Goal: Information Seeking & Learning: Understand process/instructions

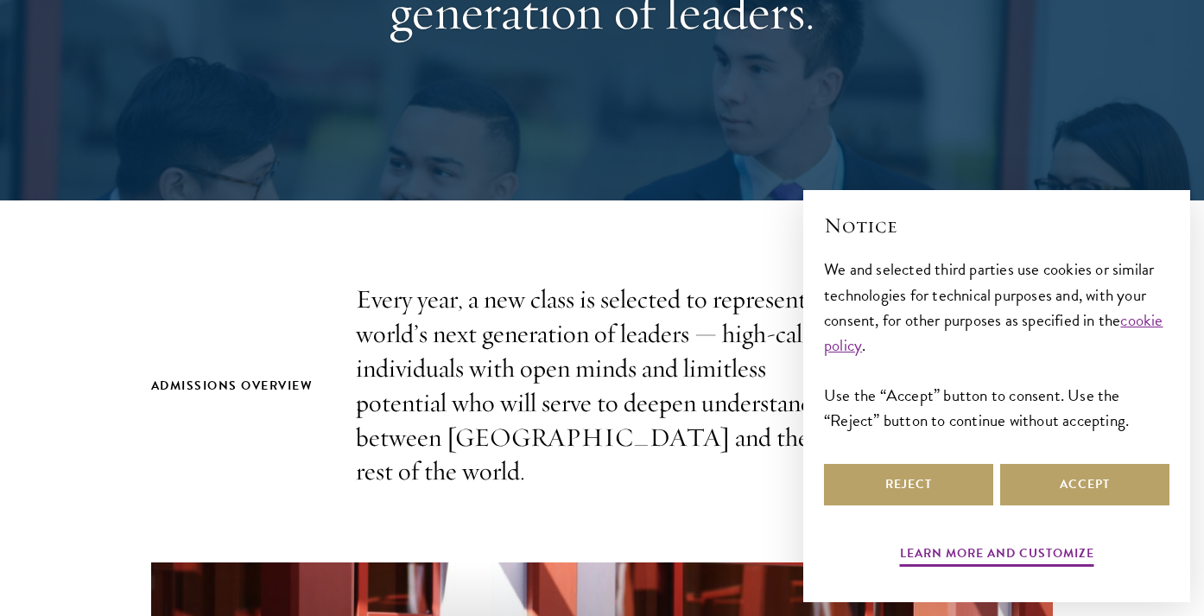
scroll to position [364, 0]
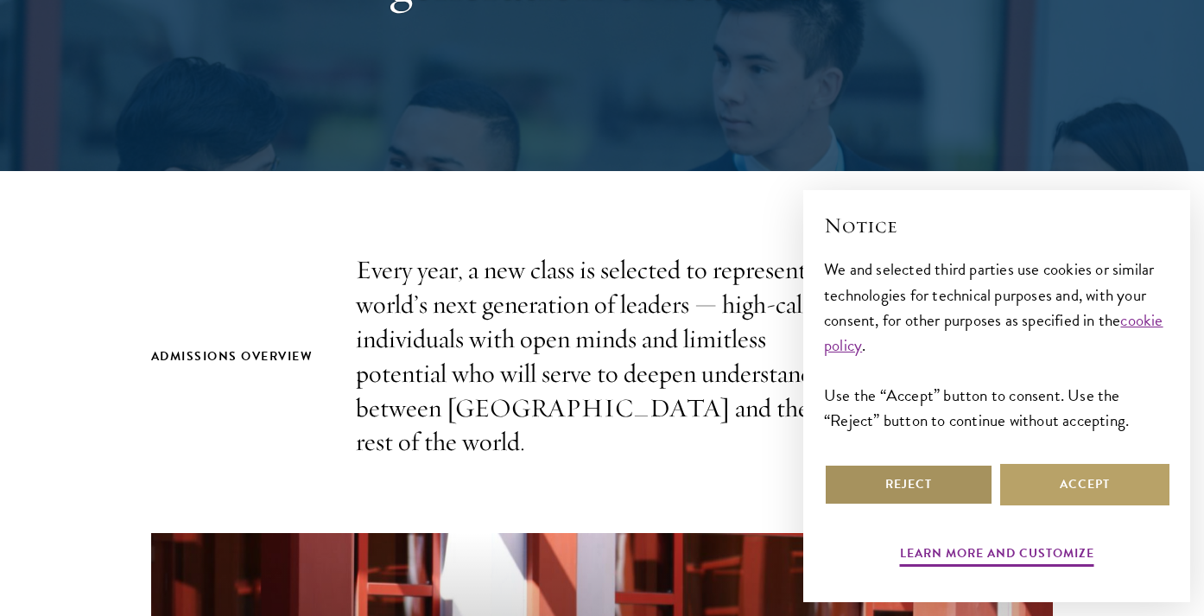
click at [928, 500] on button "Reject" at bounding box center [908, 484] width 169 height 41
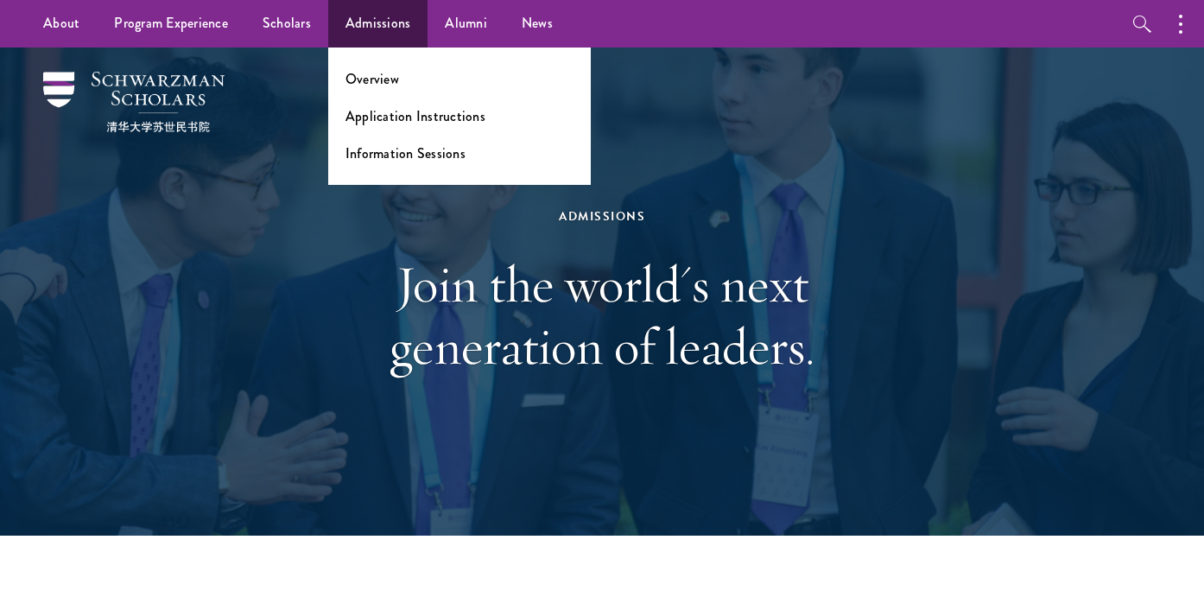
scroll to position [0, 0]
click at [402, 122] on link "Application Instructions" at bounding box center [415, 116] width 140 height 20
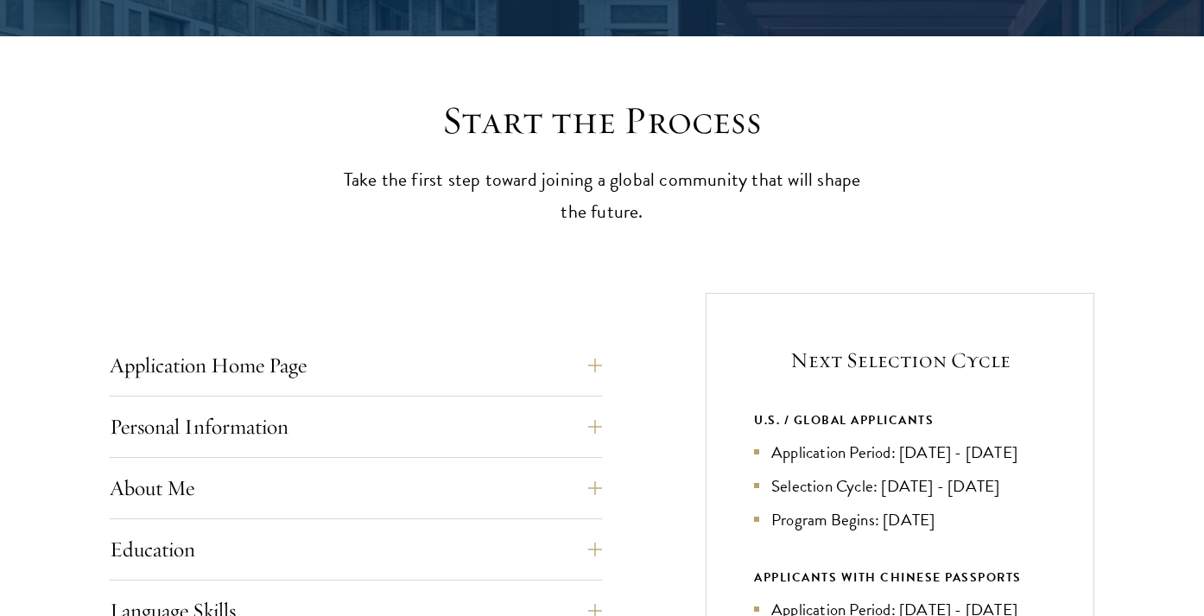
scroll to position [586, 0]
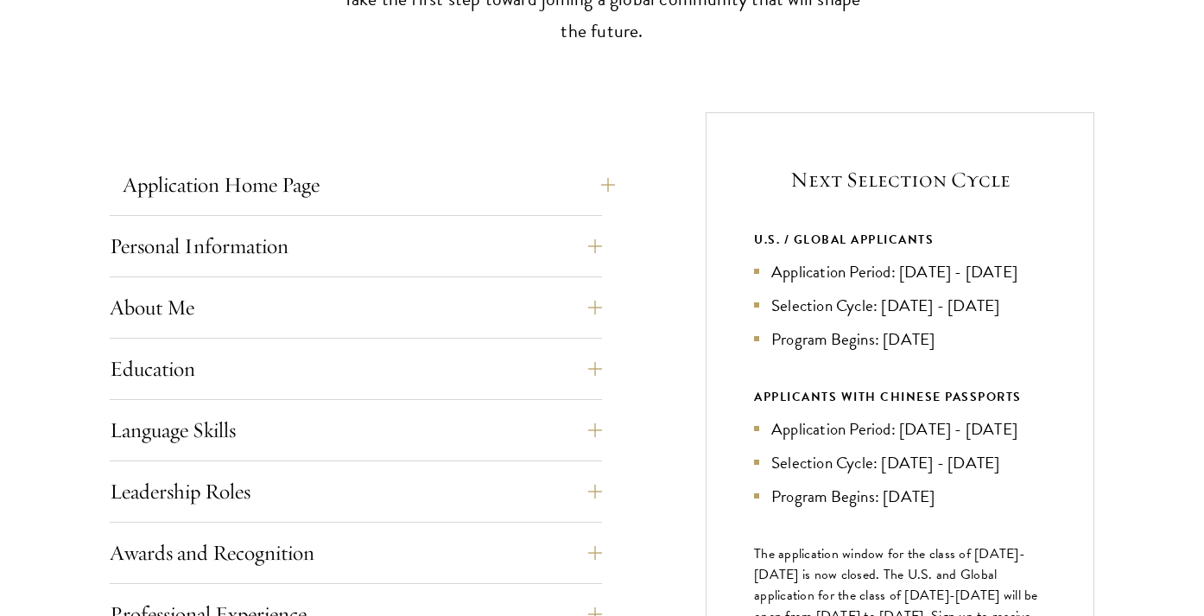
click at [375, 164] on button "Application Home Page" at bounding box center [369, 184] width 492 height 41
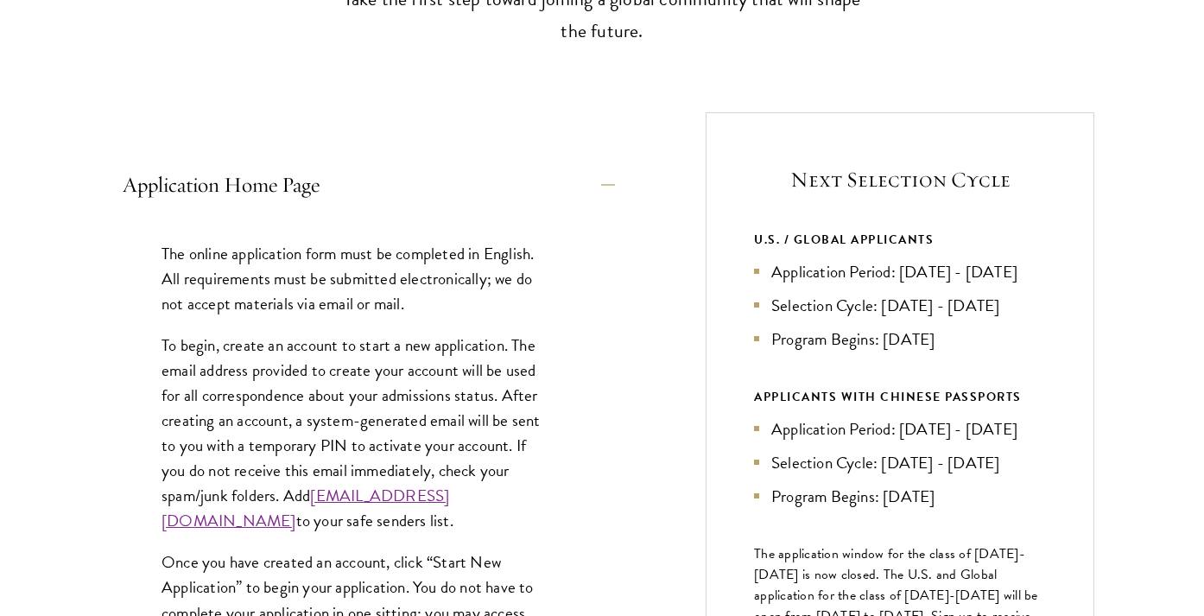
click at [375, 164] on button "Application Home Page" at bounding box center [369, 184] width 492 height 41
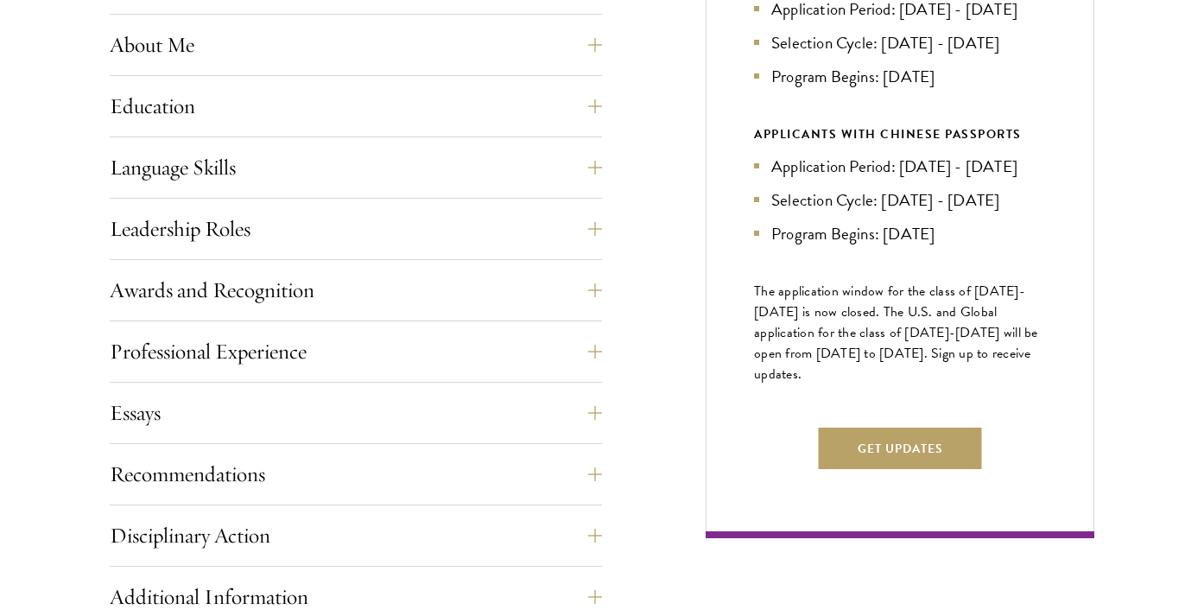
scroll to position [890, 0]
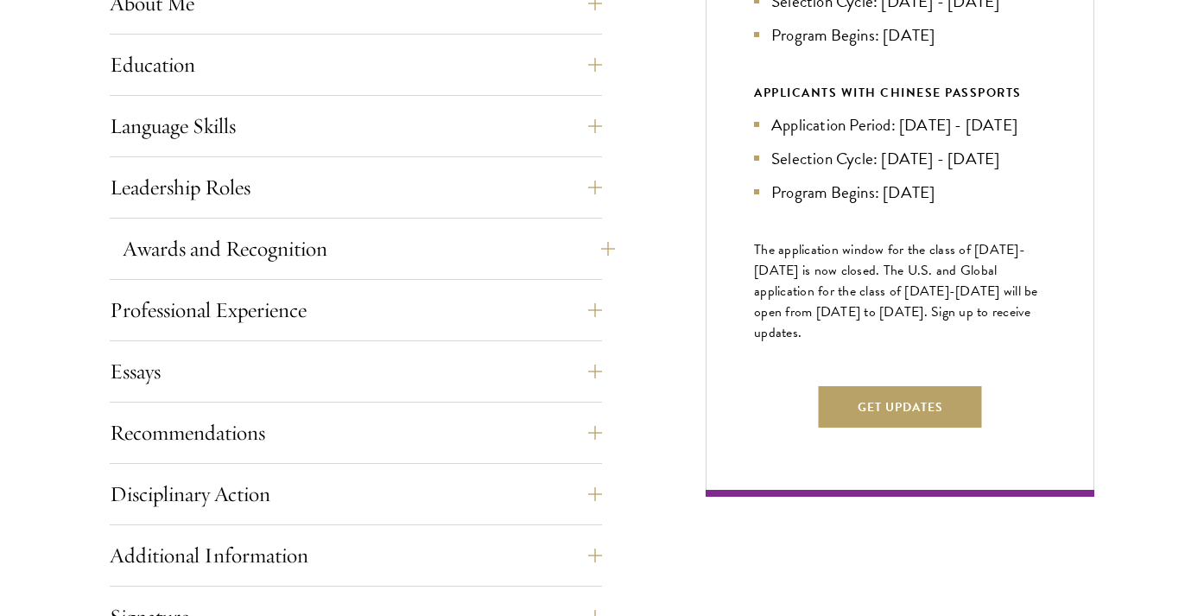
click at [369, 258] on button "Awards and Recognition" at bounding box center [369, 248] width 492 height 41
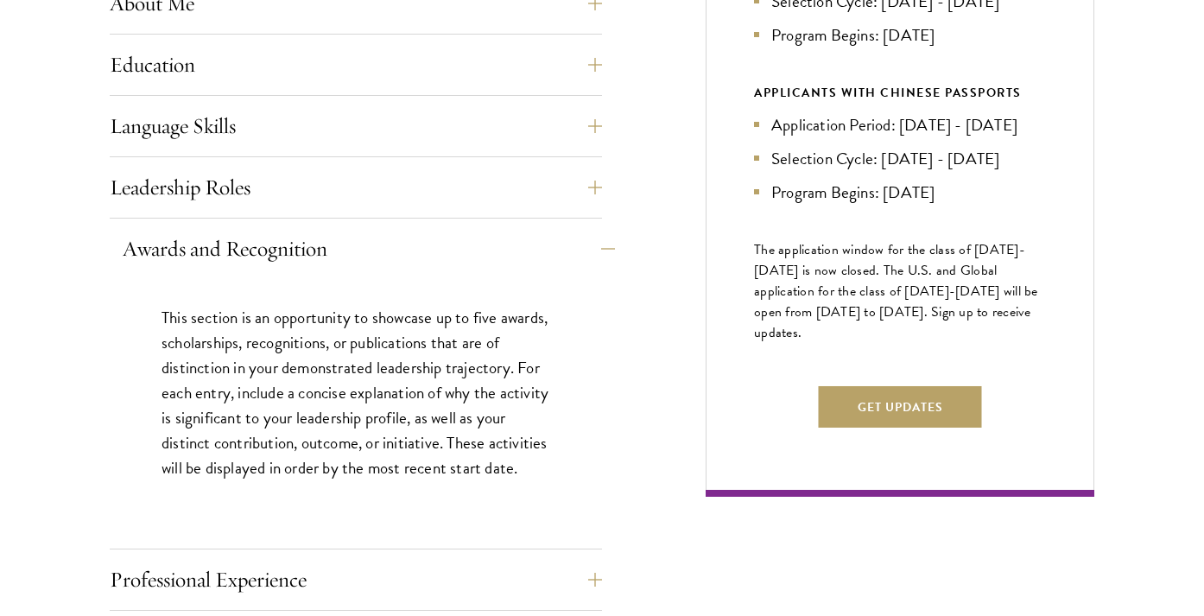
click at [371, 247] on button "Awards and Recognition" at bounding box center [369, 248] width 492 height 41
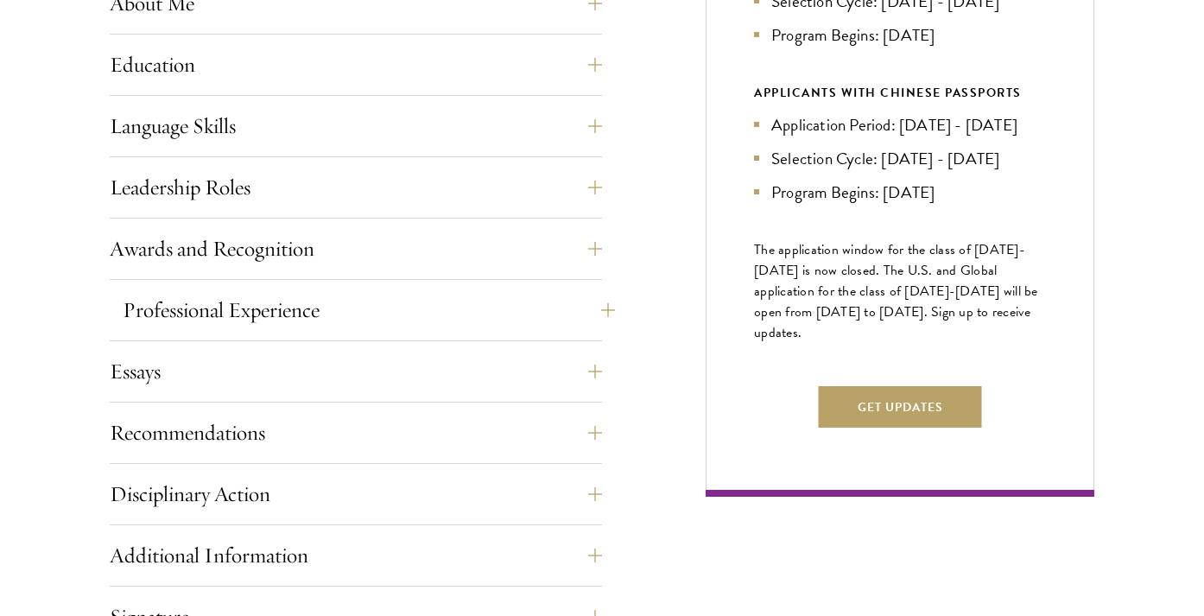
click at [369, 305] on button "Professional Experience" at bounding box center [369, 309] width 492 height 41
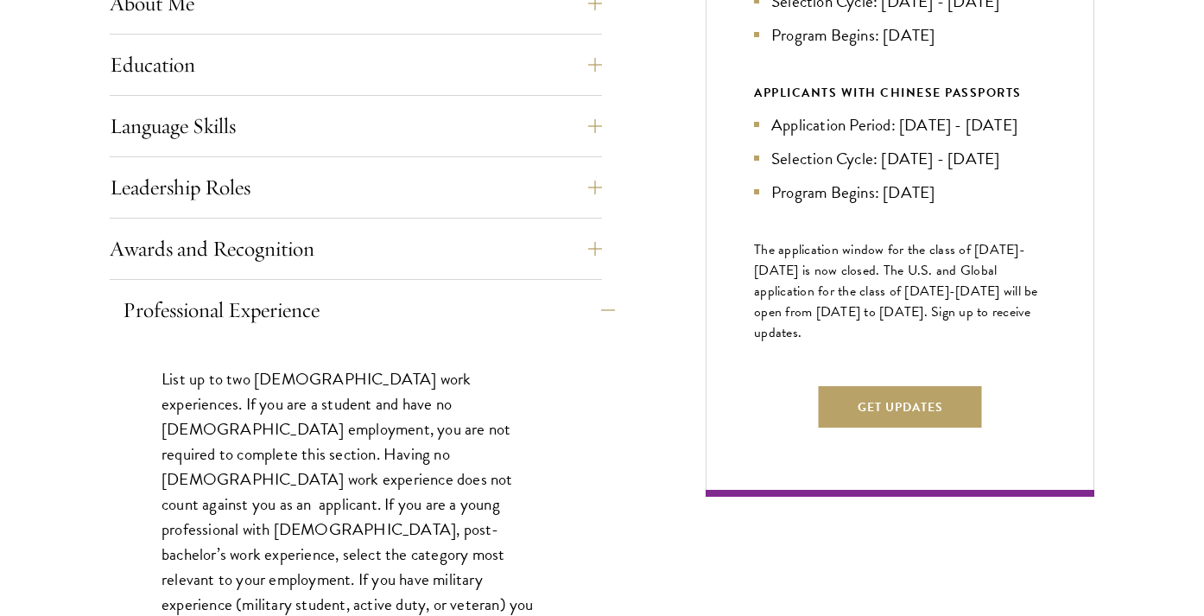
click at [369, 305] on button "Professional Experience" at bounding box center [369, 309] width 492 height 41
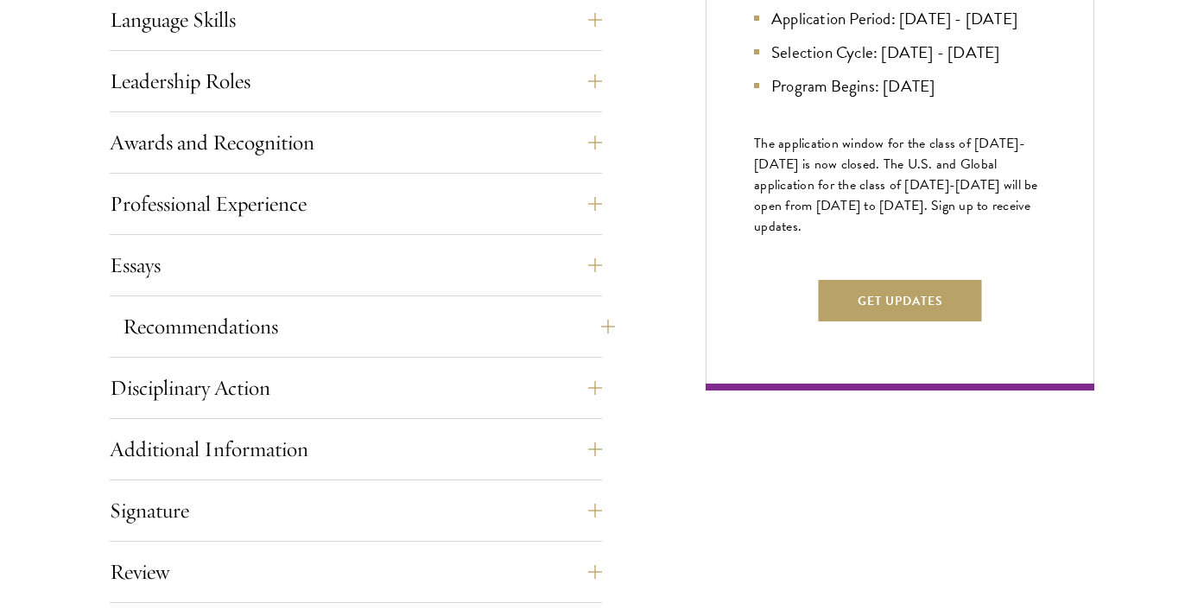
scroll to position [1003, 0]
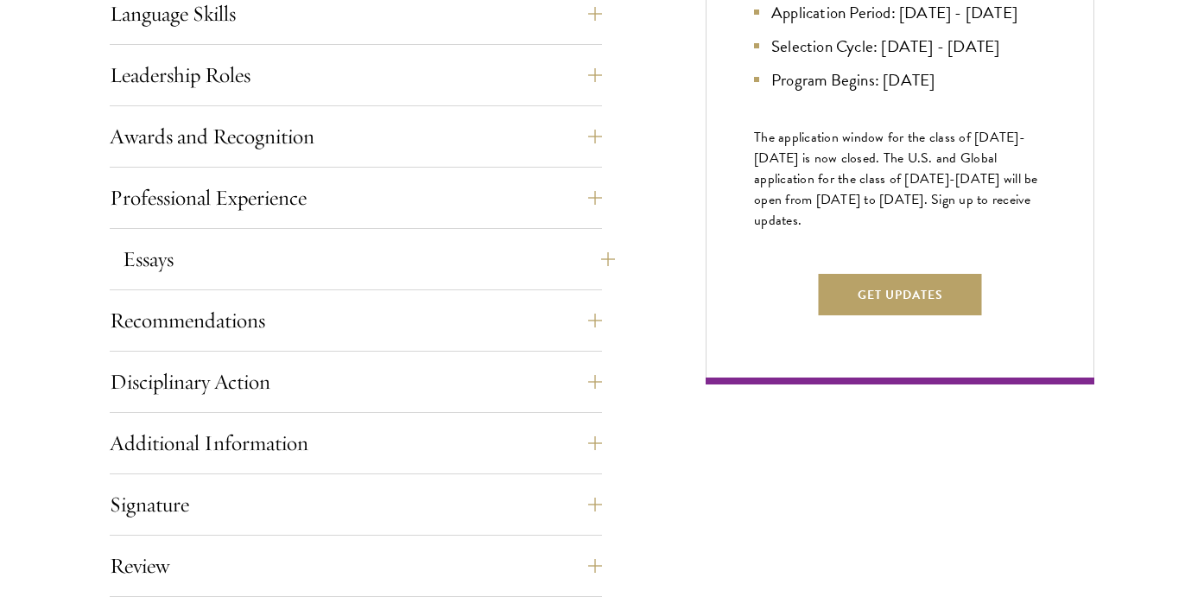
click at [370, 253] on button "Essays" at bounding box center [369, 258] width 492 height 41
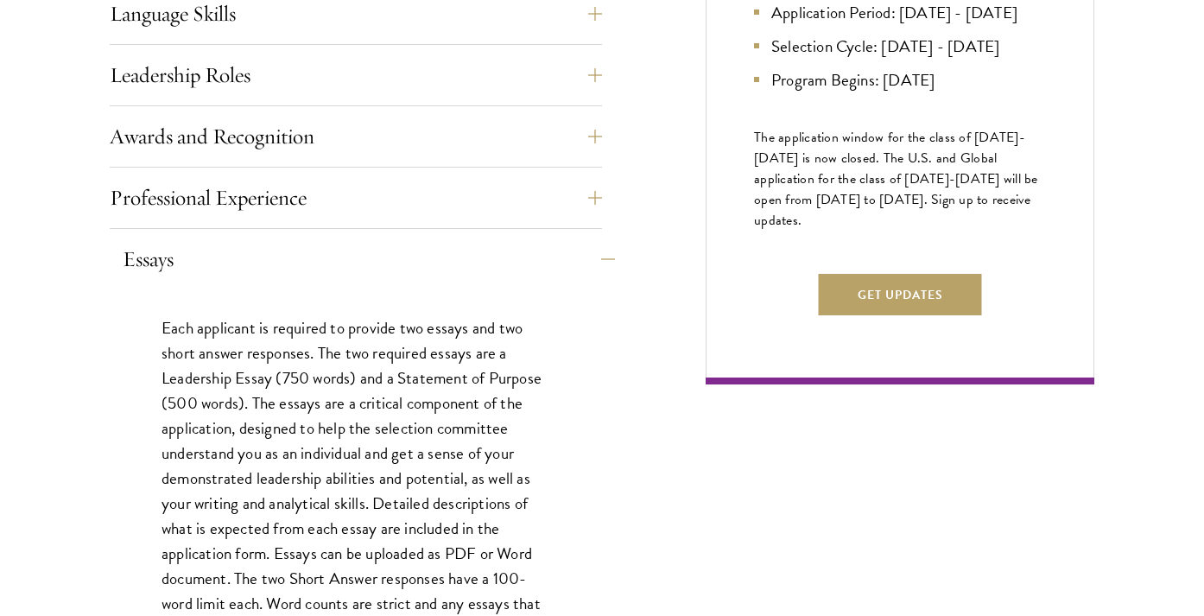
click at [370, 253] on button "Essays" at bounding box center [369, 258] width 492 height 41
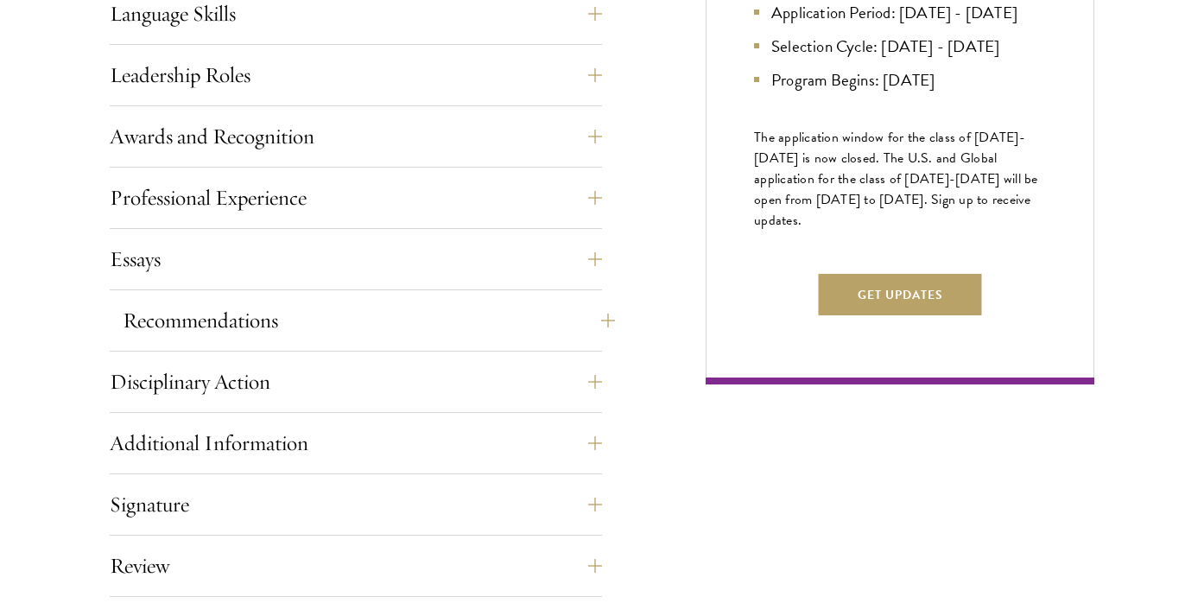
click at [362, 326] on button "Recommendations" at bounding box center [369, 320] width 492 height 41
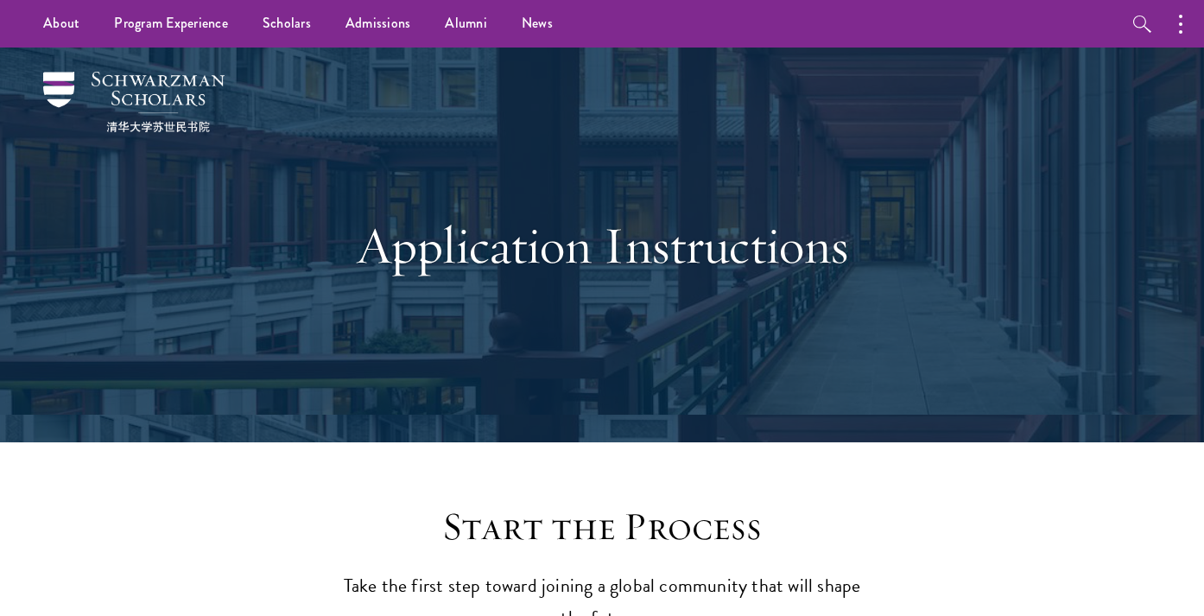
scroll to position [0, 0]
